Goal: Find specific page/section: Find specific page/section

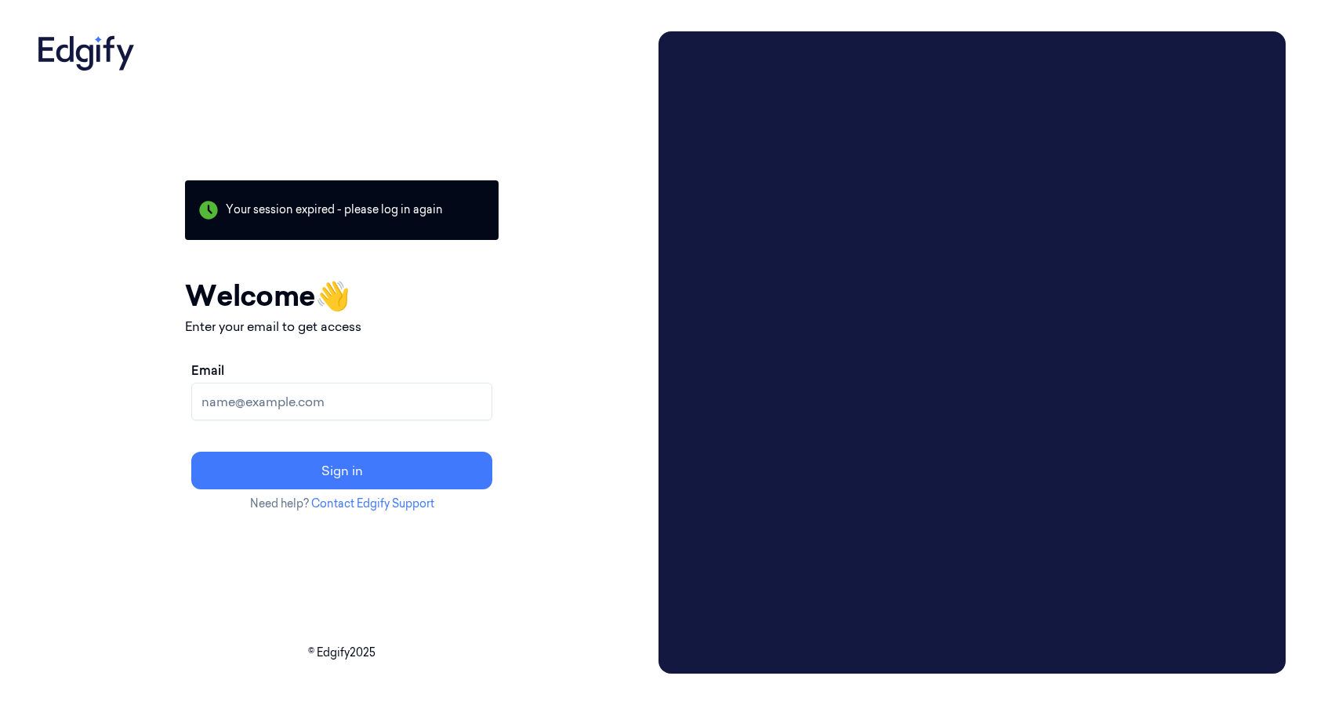
click at [291, 378] on div "Email" at bounding box center [341, 391] width 301 height 60
click at [286, 411] on input "Email" at bounding box center [341, 402] width 301 height 38
type input "[EMAIL_ADDRESS][DOMAIN_NAME]"
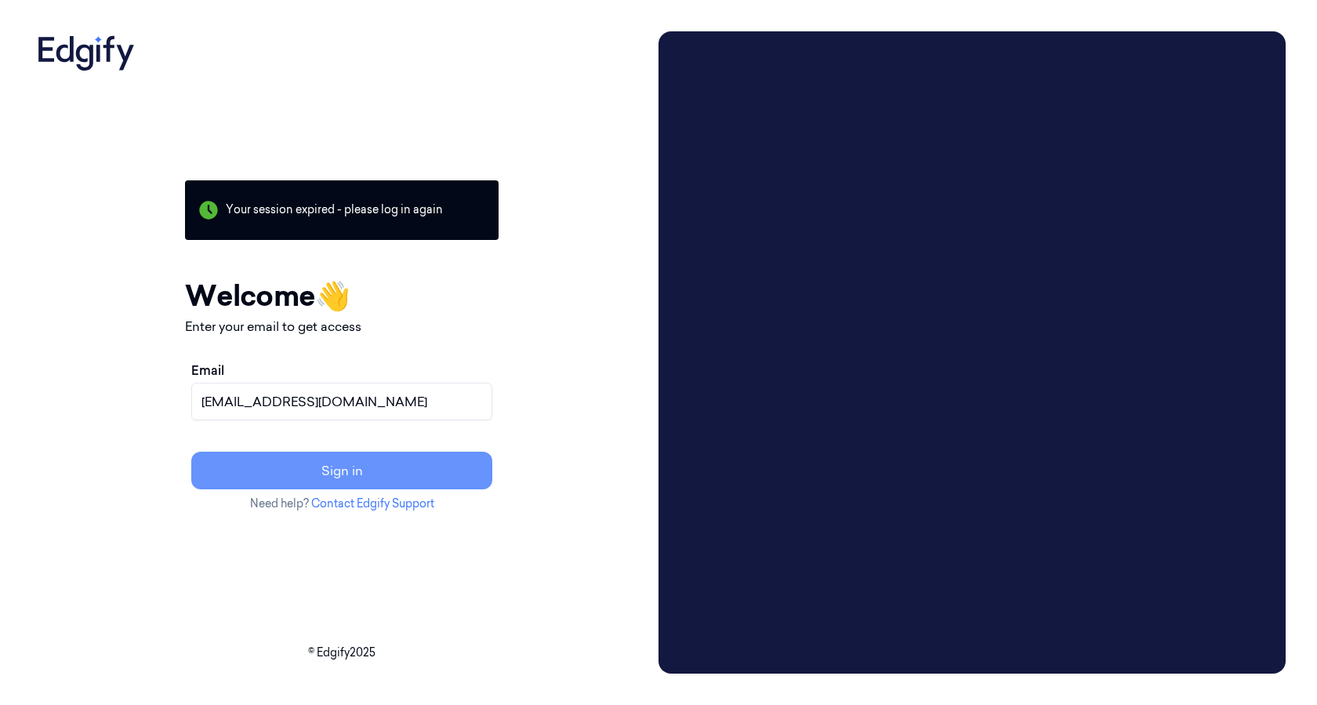
click at [319, 467] on button "Sign in" at bounding box center [341, 471] width 301 height 38
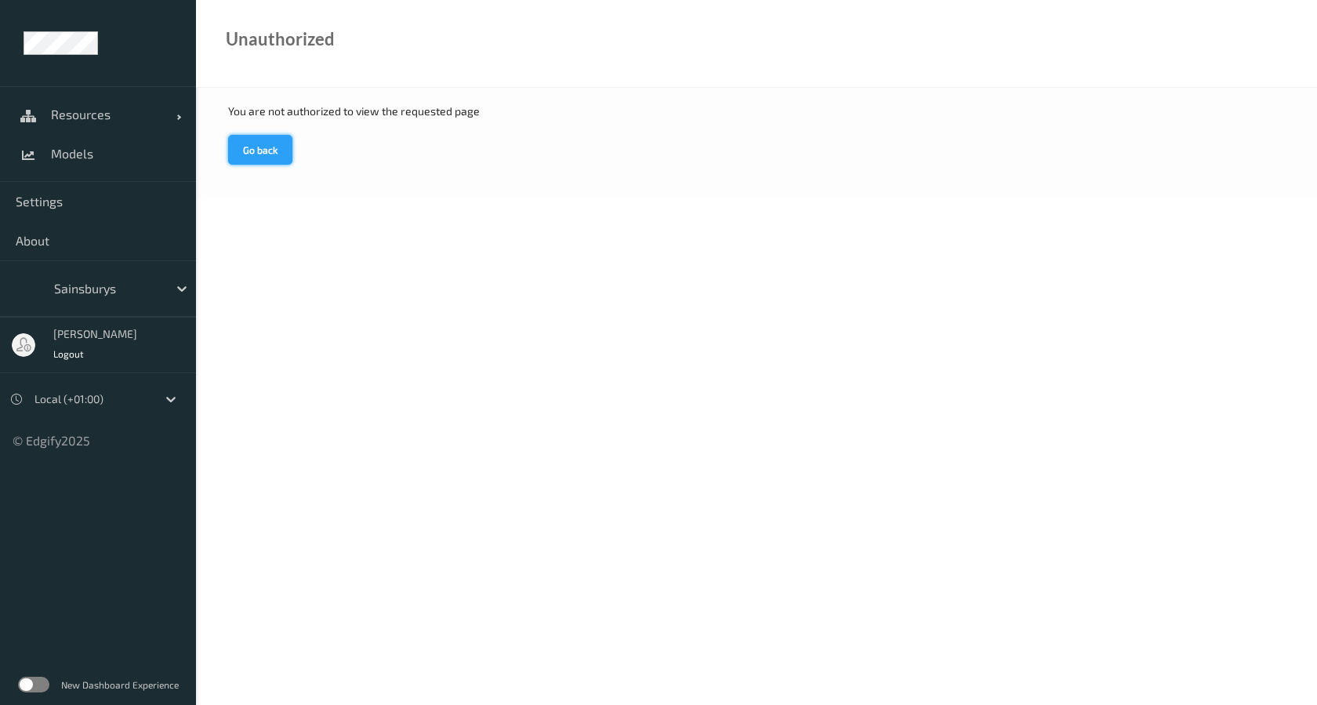
click at [271, 159] on button "Go back" at bounding box center [260, 150] width 64 height 30
click at [65, 122] on link "Resources" at bounding box center [98, 114] width 196 height 39
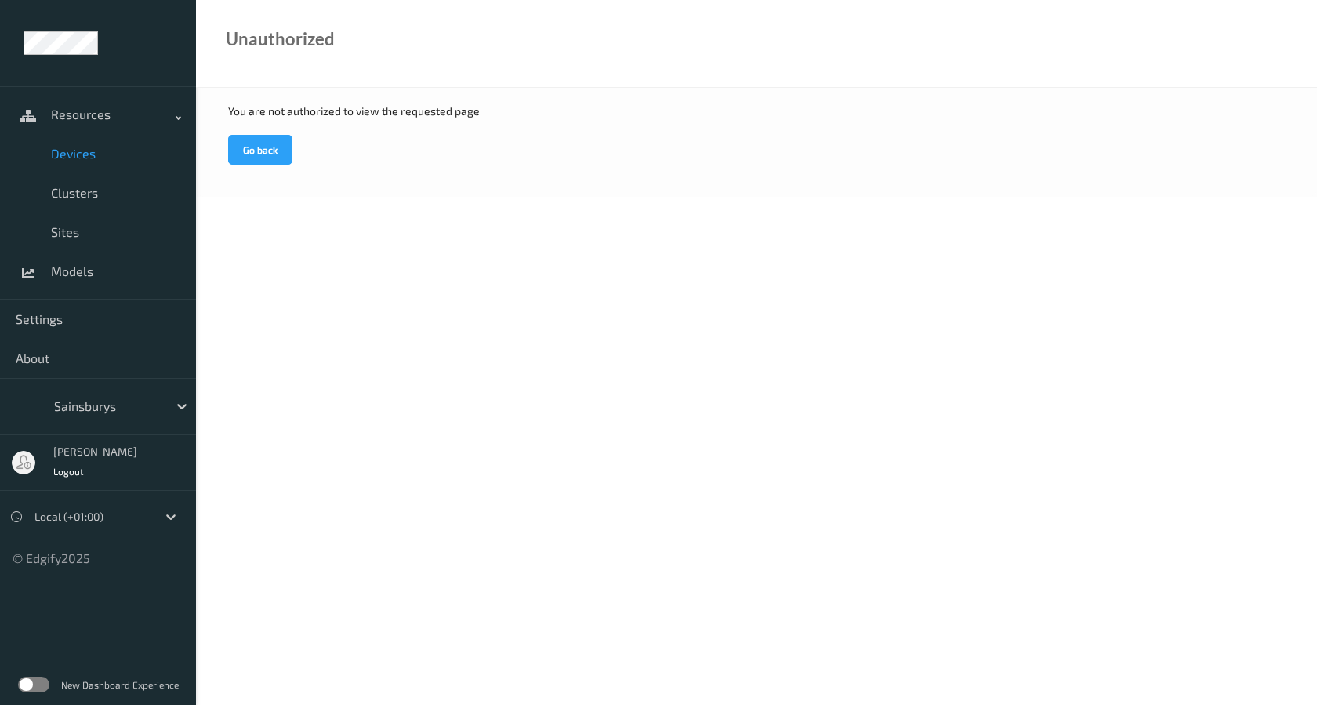
click at [77, 147] on span "Devices" at bounding box center [115, 154] width 129 height 16
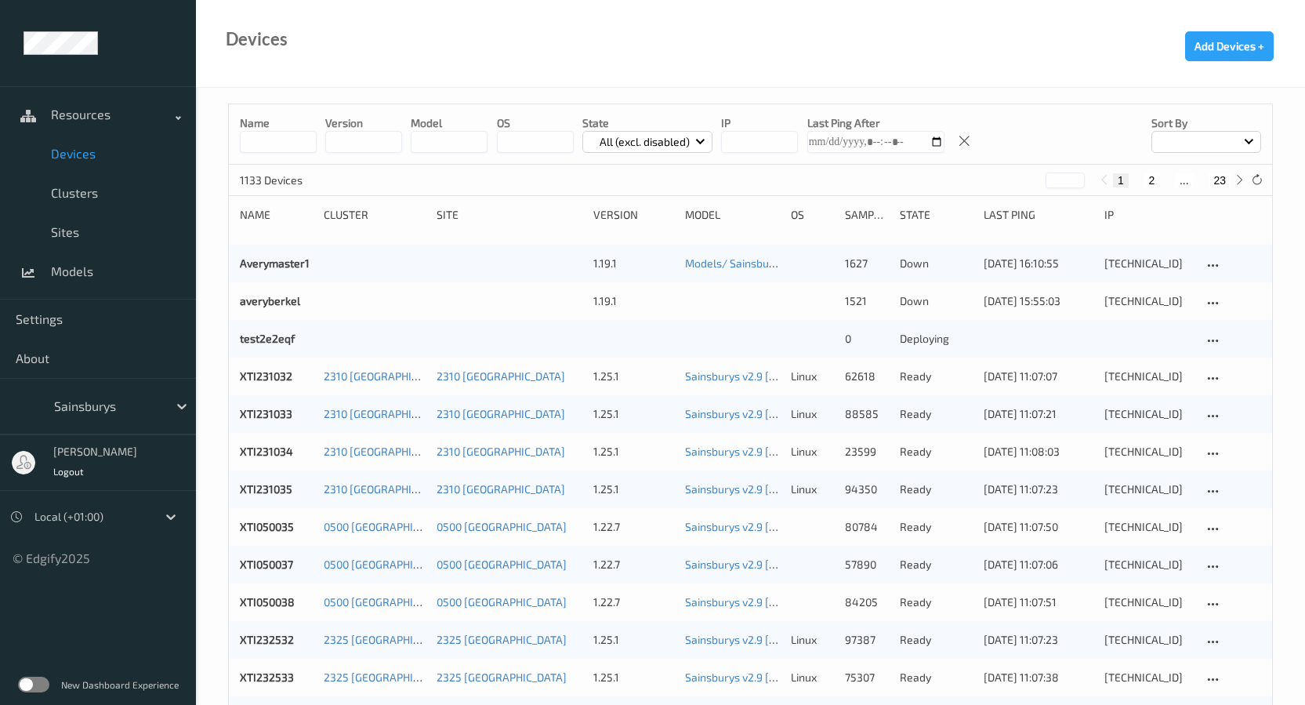
click at [299, 141] on input at bounding box center [278, 142] width 77 height 22
type input "****"
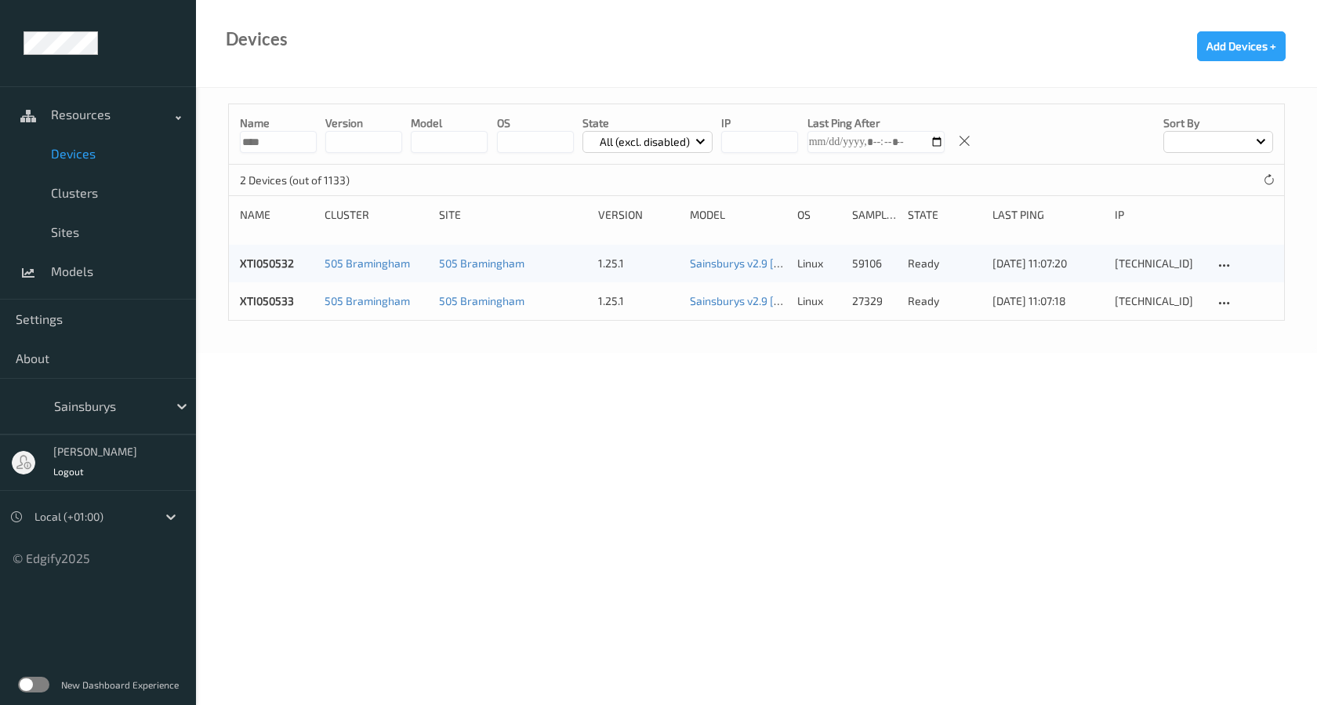
click at [552, 516] on body "Resources Devices Clusters Sites Models Settings About Sainsburys Dan Rickhuss …" at bounding box center [658, 352] width 1317 height 705
click at [801, 401] on body "Resources Devices Clusters Sites Models Settings About Sainsburys Dan Rickhuss …" at bounding box center [658, 352] width 1317 height 705
click at [1217, 296] on icon at bounding box center [1223, 303] width 13 height 14
click at [861, 391] on body "Resources Devices Clusters Sites Models Settings About Sainsburys Dan Rickhuss …" at bounding box center [658, 352] width 1317 height 705
click at [552, 306] on div "505 Bramingham" at bounding box center [512, 301] width 147 height 16
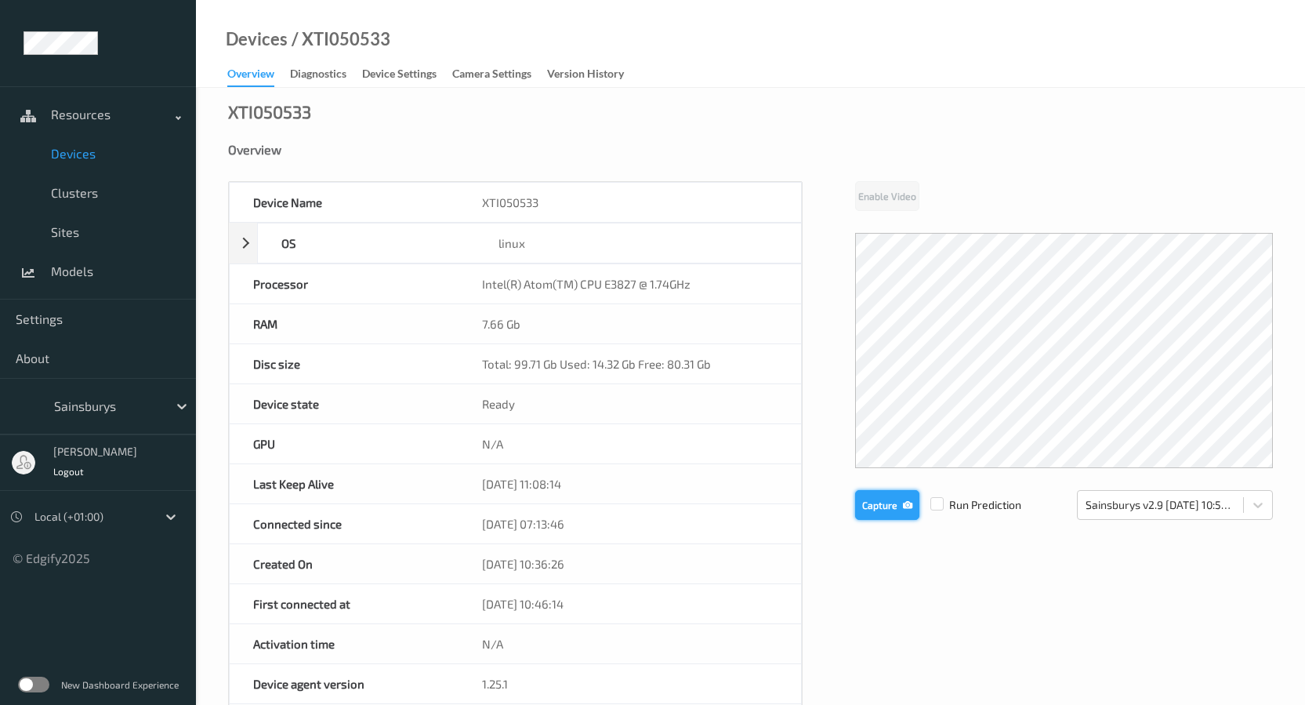
click at [895, 502] on button "Capture" at bounding box center [887, 505] width 64 height 30
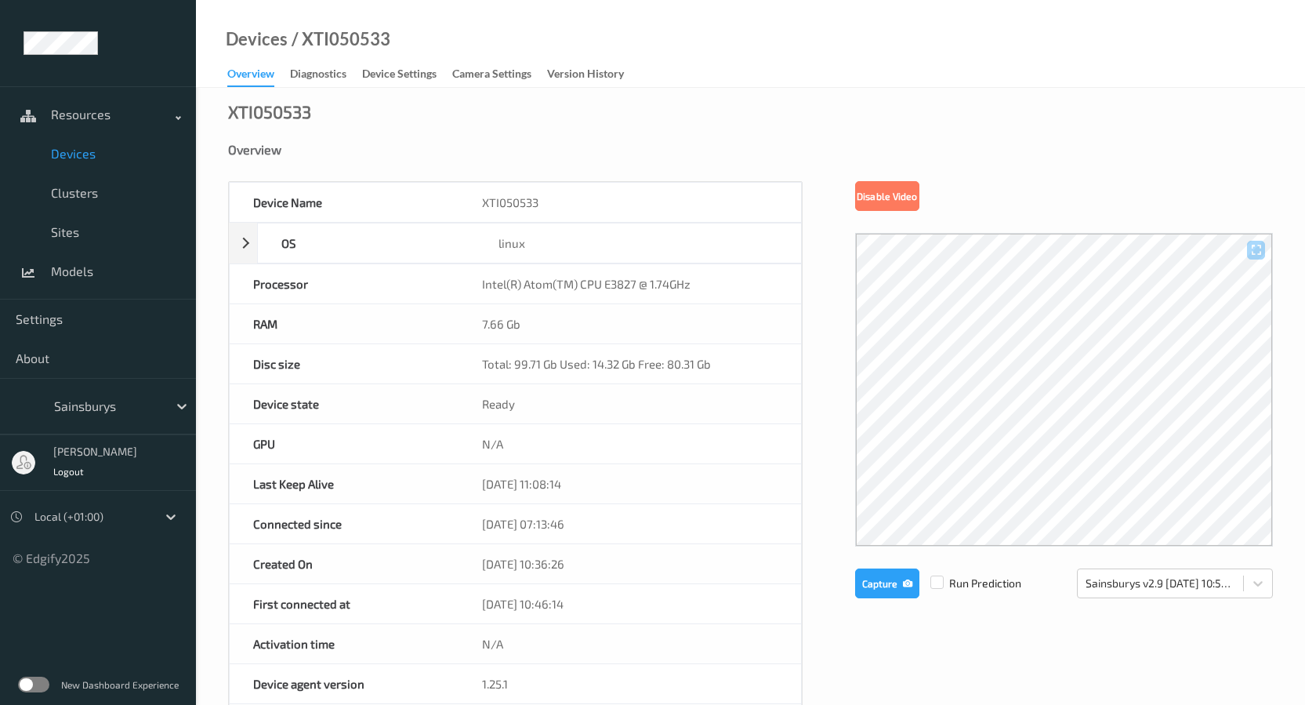
drag, startPoint x: 599, startPoint y: 483, endPoint x: 470, endPoint y: 488, distance: 129.5
click at [470, 488] on div "17/09/2025 11:08:14" at bounding box center [630, 483] width 343 height 39
click at [478, 488] on div "17/09/2025 11:08:14" at bounding box center [630, 483] width 343 height 39
drag, startPoint x: 479, startPoint y: 483, endPoint x: 705, endPoint y: 495, distance: 226.1
click at [705, 495] on div "17/09/2025 11:08:14" at bounding box center [630, 483] width 343 height 39
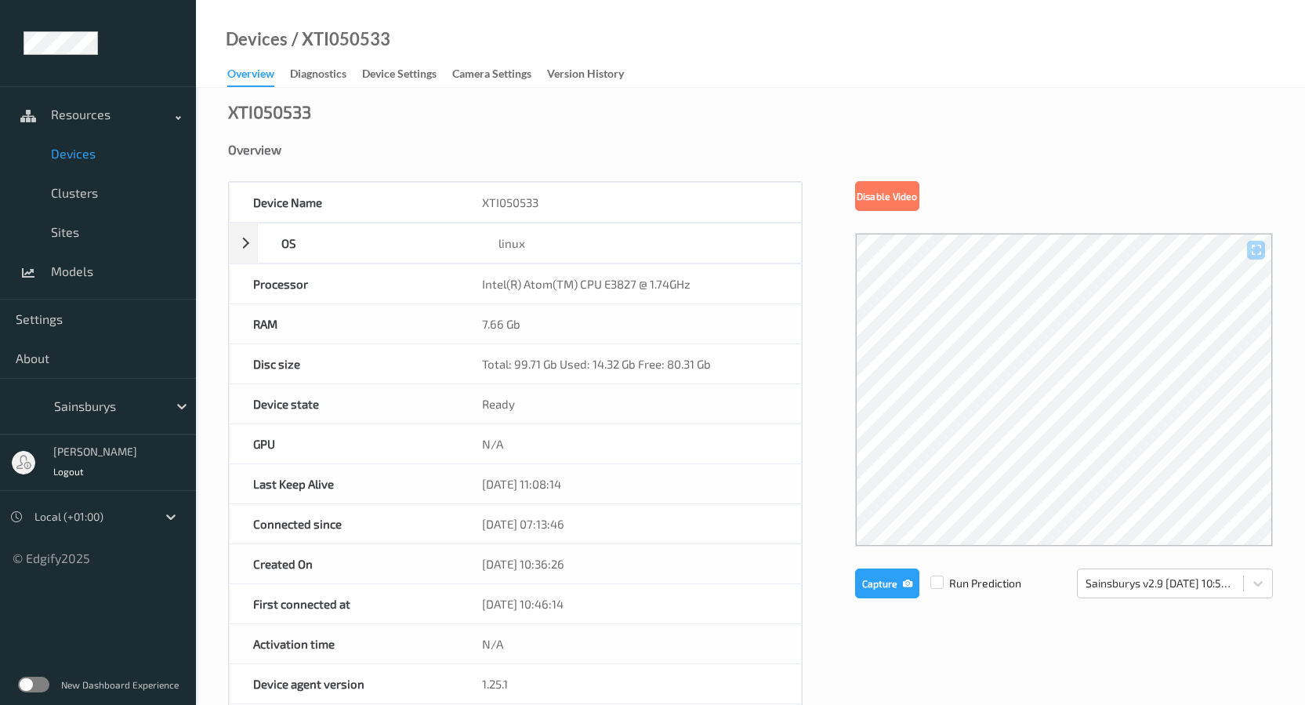
click at [662, 491] on div "17/09/2025 11:08:14" at bounding box center [630, 483] width 343 height 39
drag, startPoint x: 615, startPoint y: 486, endPoint x: 490, endPoint y: 488, distance: 125.4
click at [491, 488] on div "17/09/2025 11:08:14" at bounding box center [630, 483] width 343 height 39
click at [485, 488] on div "17/09/2025 11:08:14" at bounding box center [630, 483] width 343 height 39
click at [319, 78] on div "Diagnostics" at bounding box center [318, 76] width 56 height 20
